Goal: Contribute content: Add original content to the website for others to see

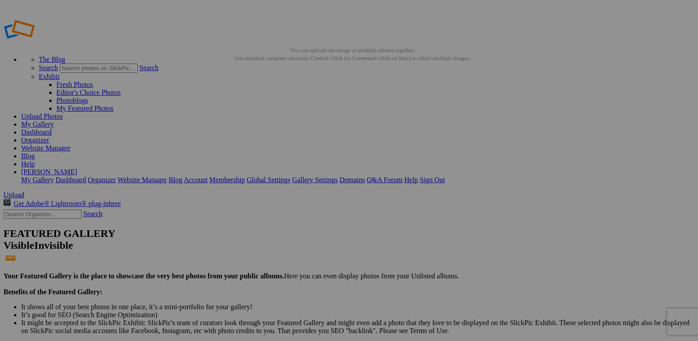
drag, startPoint x: 0, startPoint y: 0, endPoint x: 319, endPoint y: 118, distance: 340.0
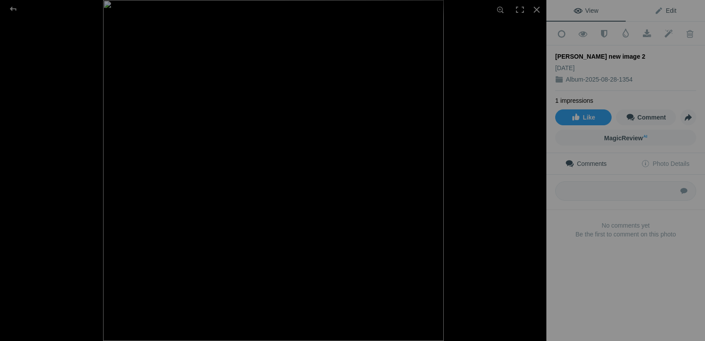
click at [660, 8] on span "Edit" at bounding box center [665, 10] width 22 height 7
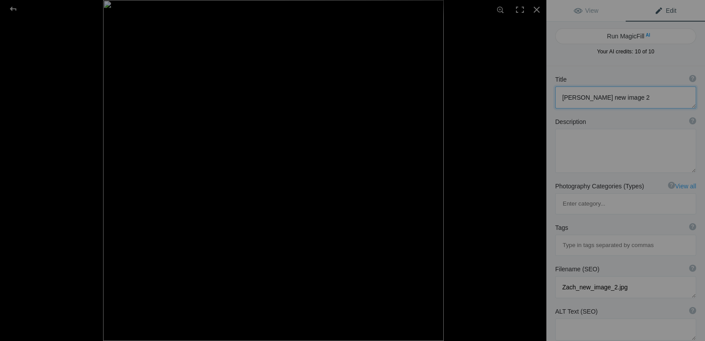
drag, startPoint x: 615, startPoint y: 96, endPoint x: 522, endPoint y: 109, distance: 93.4
click at [522, 109] on div "[PERSON_NAME] new image 2 View Edit Run MagicFill AI Your AI credits: 10 of 10 …" at bounding box center [352, 170] width 705 height 341
paste textarea "Heating & AC Repair [PERSON_NAME], [GEOGRAPHIC_DATA] | New Furnace, Water Heate…"
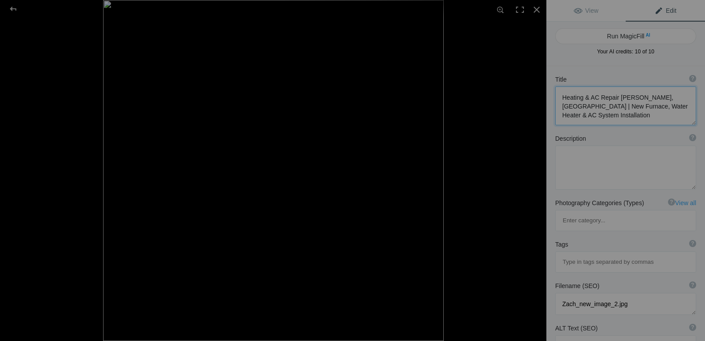
scroll to position [1, 0]
type textarea "Heating & AC Repair [PERSON_NAME], [GEOGRAPHIC_DATA] | New Furnace, Water Heate…"
click at [595, 152] on textarea at bounding box center [625, 167] width 141 height 44
paste textarea "For over 60 years, [PERSON_NAME] & Cooling has been the trusted local provider …"
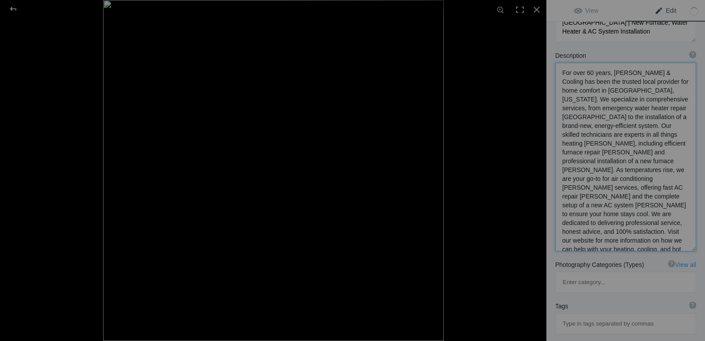
scroll to position [249, 0]
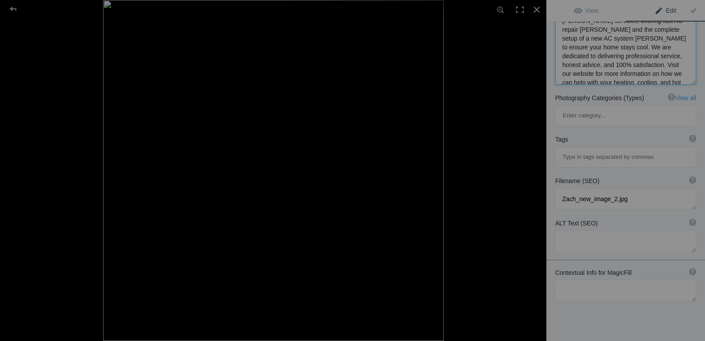
type textarea "For over 60 years, [PERSON_NAME] & Cooling has been the trusted local provider …"
click at [597, 149] on input at bounding box center [625, 157] width 131 height 16
paste input "new water heater [PERSON_NAME], heating [PERSON_NAME], water heater repair [PER…"
type input "new water heater [PERSON_NAME], heating [PERSON_NAME], water heater repair [PER…"
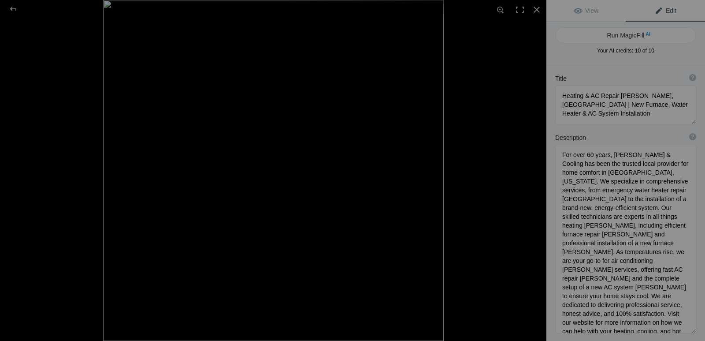
scroll to position [0, 0]
click at [585, 12] on span "View" at bounding box center [586, 10] width 25 height 7
